Goal: Connect with others: Participate in discussion

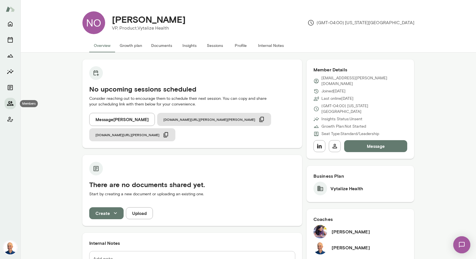
click at [10, 103] on icon "Members" at bounding box center [10, 103] width 7 height 7
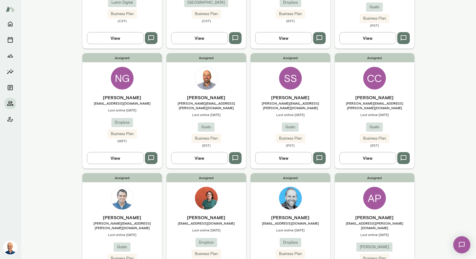
scroll to position [246, 0]
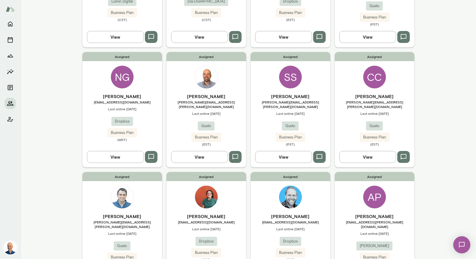
click at [228, 198] on div "Assigned [PERSON_NAME] [EMAIL_ADDRESS][DOMAIN_NAME] Last online [DATE] Dropbox …" at bounding box center [206, 229] width 80 height 115
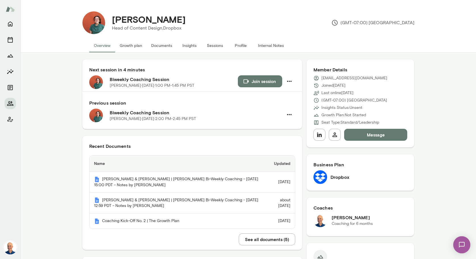
click at [252, 80] on button "Join session" at bounding box center [260, 81] width 44 height 12
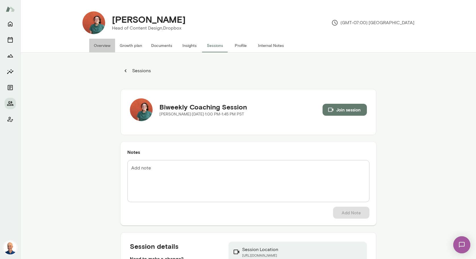
click at [107, 48] on button "Overview" at bounding box center [102, 46] width 26 height 14
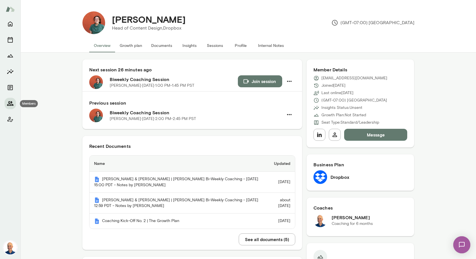
click at [9, 101] on icon "Members" at bounding box center [10, 103] width 7 height 7
